Goal: Transaction & Acquisition: Download file/media

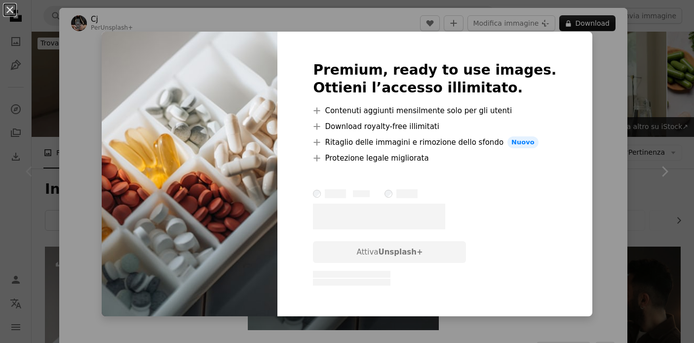
scroll to position [229, 0]
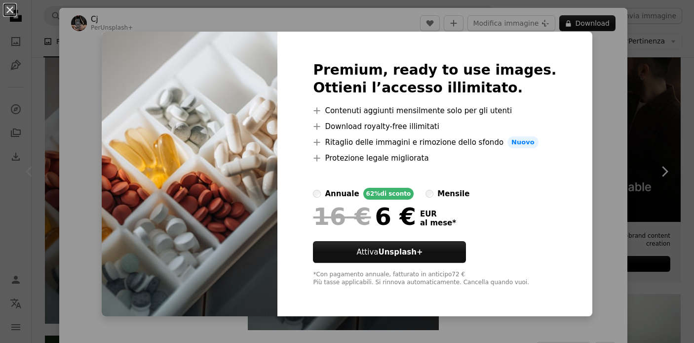
click at [603, 157] on div "An X shape Premium, ready to use images. Ottieni l’accesso illimitato. A plus s…" at bounding box center [347, 171] width 694 height 343
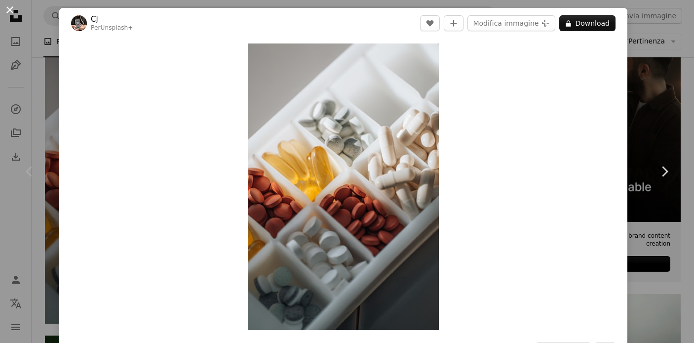
click at [8, 9] on button "An X shape" at bounding box center [10, 10] width 12 height 12
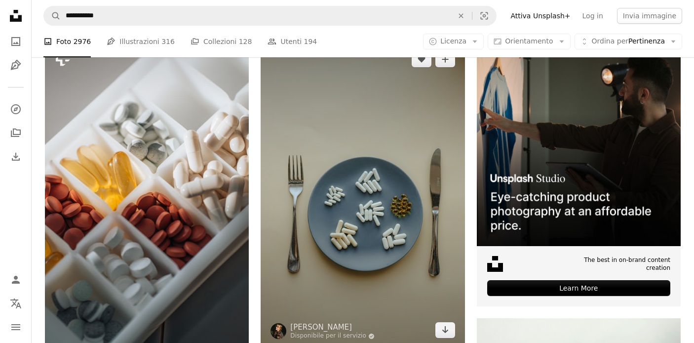
scroll to position [182, 0]
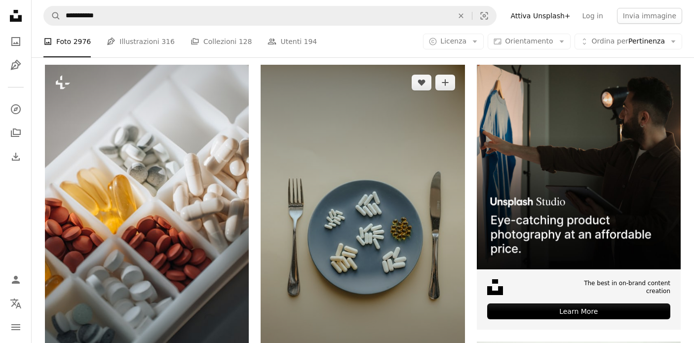
click at [335, 171] on img at bounding box center [363, 218] width 204 height 306
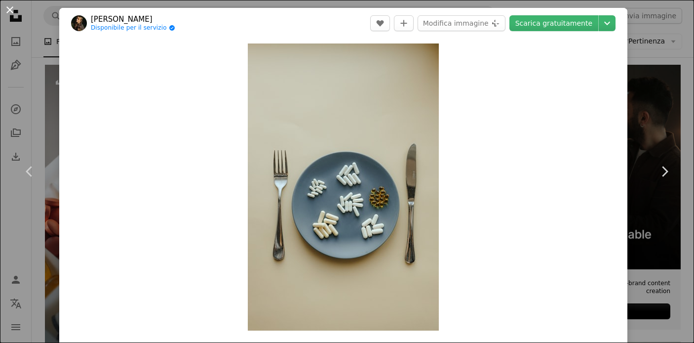
click at [12, 12] on button "An X shape" at bounding box center [10, 10] width 12 height 12
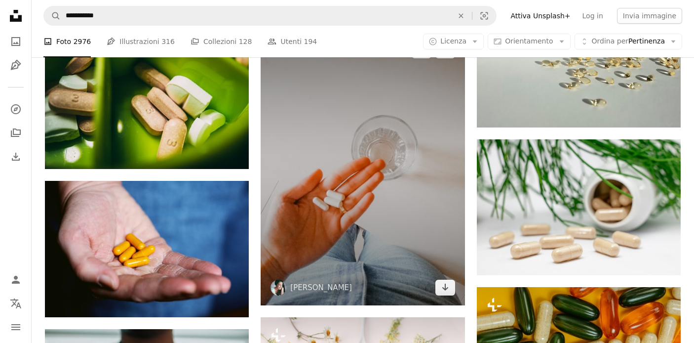
scroll to position [473, 0]
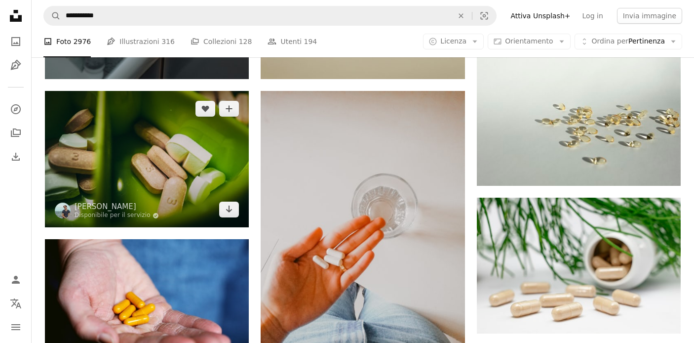
click at [179, 131] on img at bounding box center [147, 159] width 204 height 136
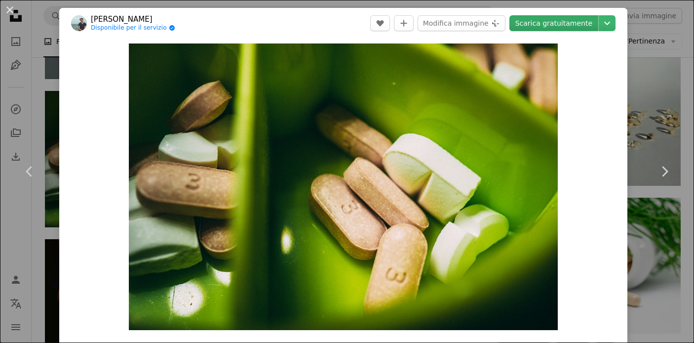
click at [540, 23] on link "Scarica gratuitamente" at bounding box center [554, 23] width 89 height 16
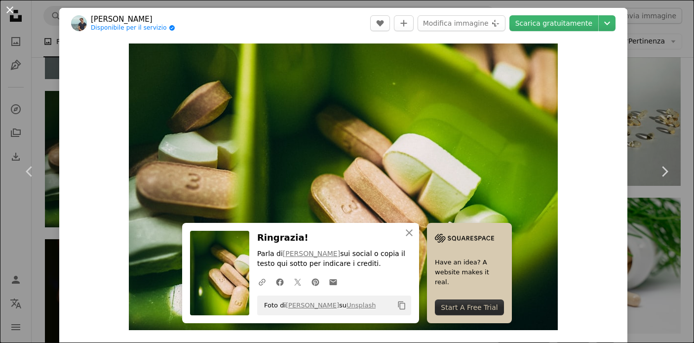
click at [6, 11] on button "An X shape" at bounding box center [10, 10] width 12 height 12
